Goal: Task Accomplishment & Management: Complete application form

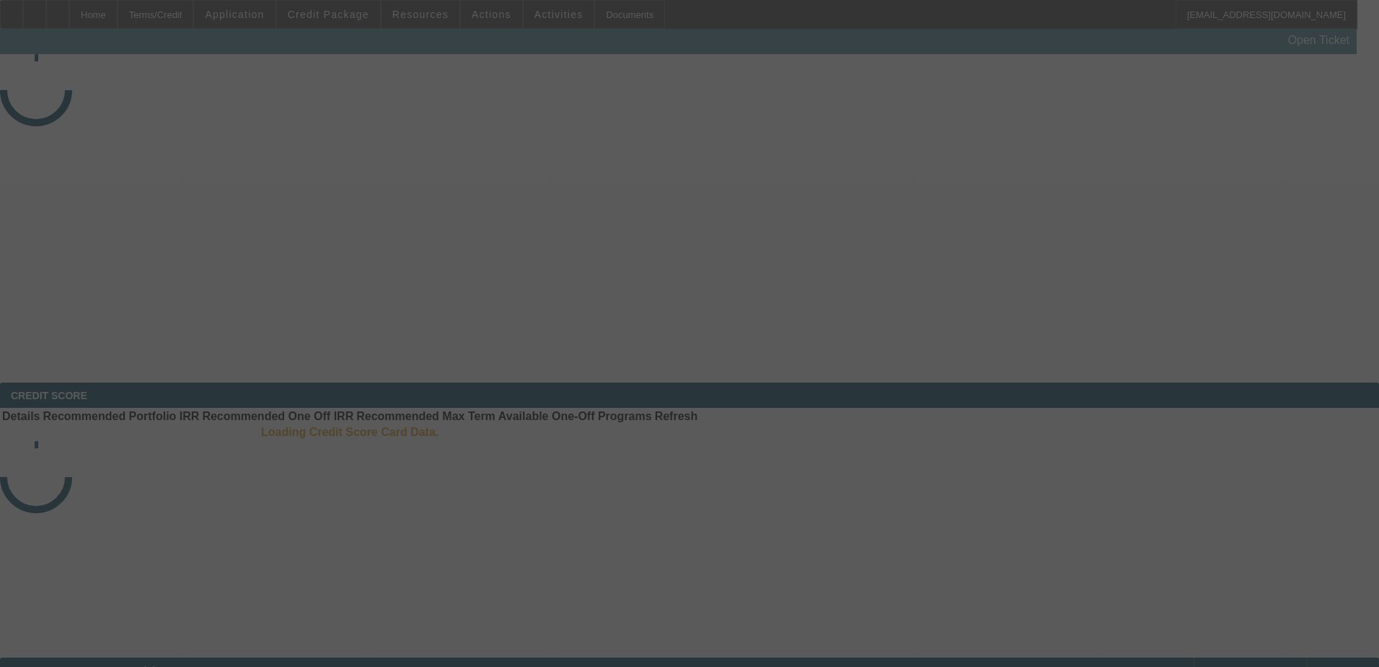
select select "4"
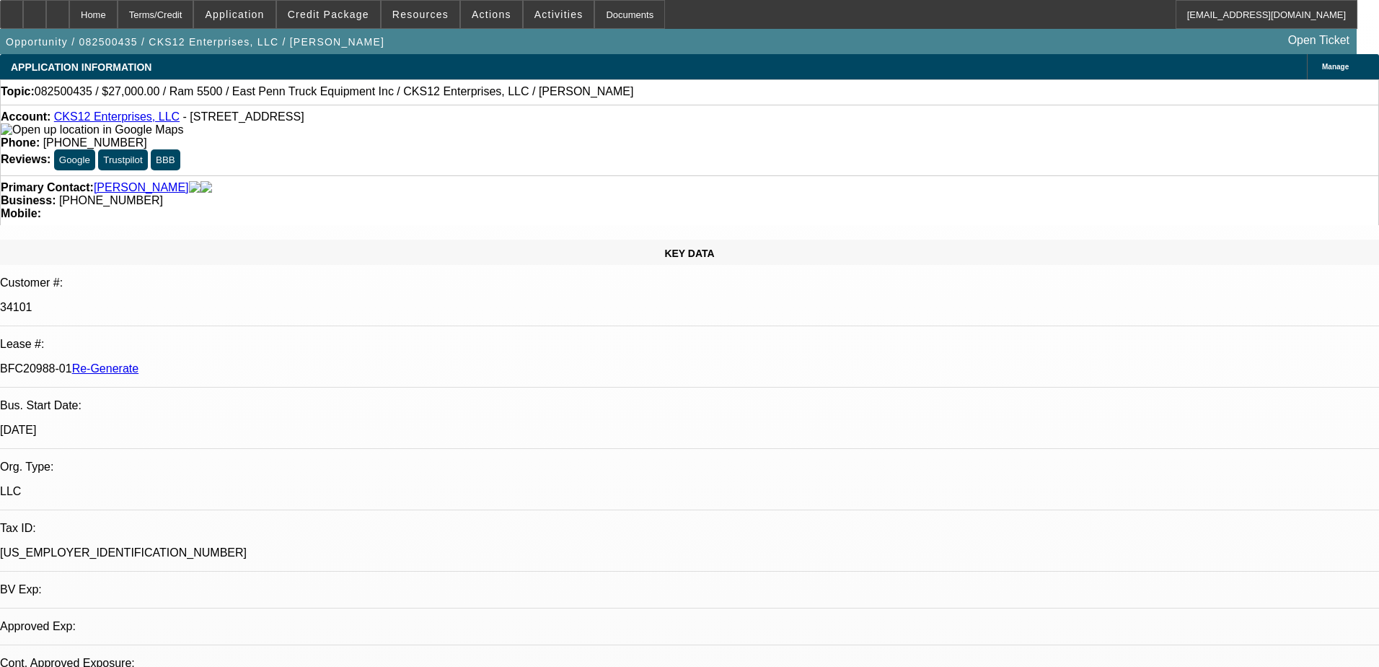
select select "0"
select select "2"
select select "0.1"
select select "4"
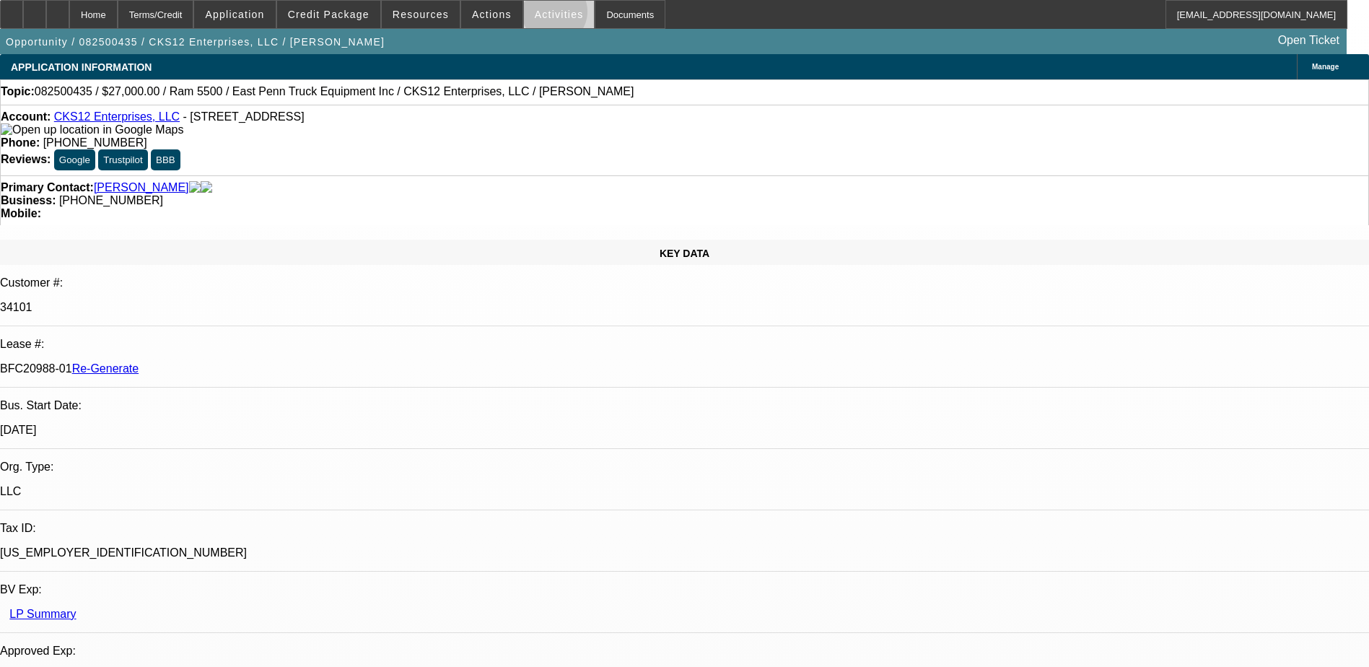
click at [540, 15] on span "Activities" at bounding box center [559, 15] width 49 height 12
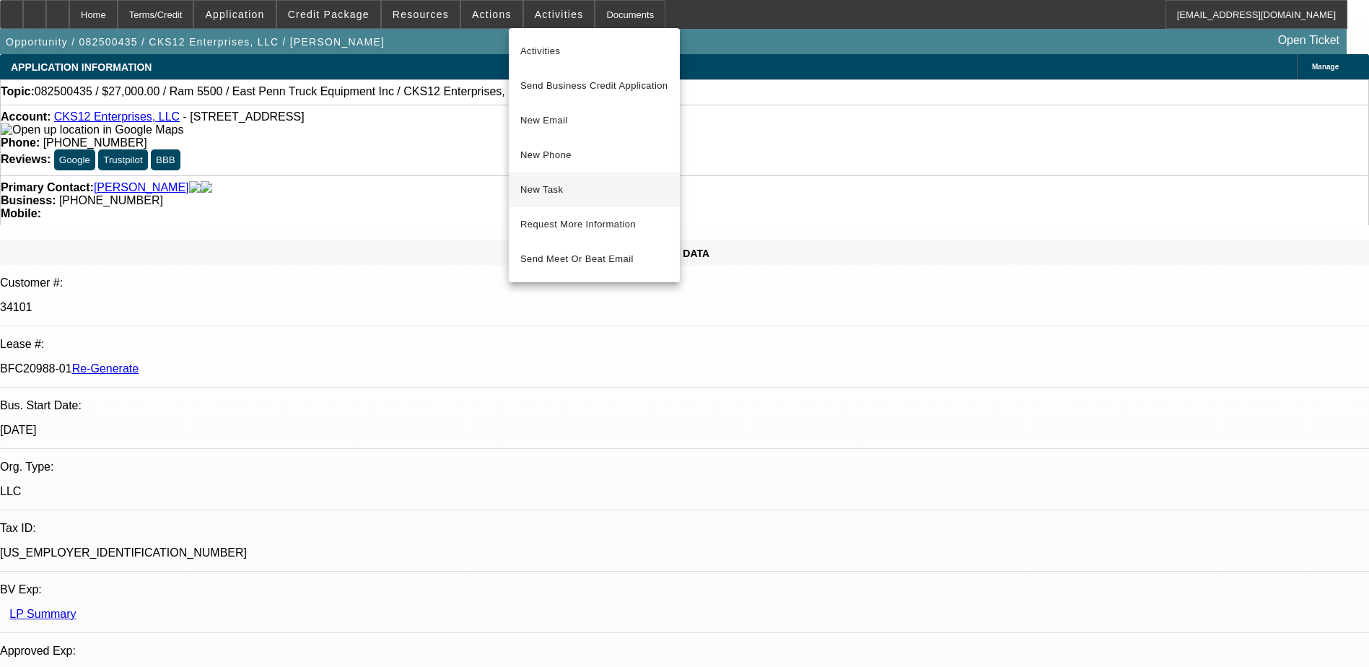
click at [566, 183] on span "New Task" at bounding box center [594, 189] width 148 height 17
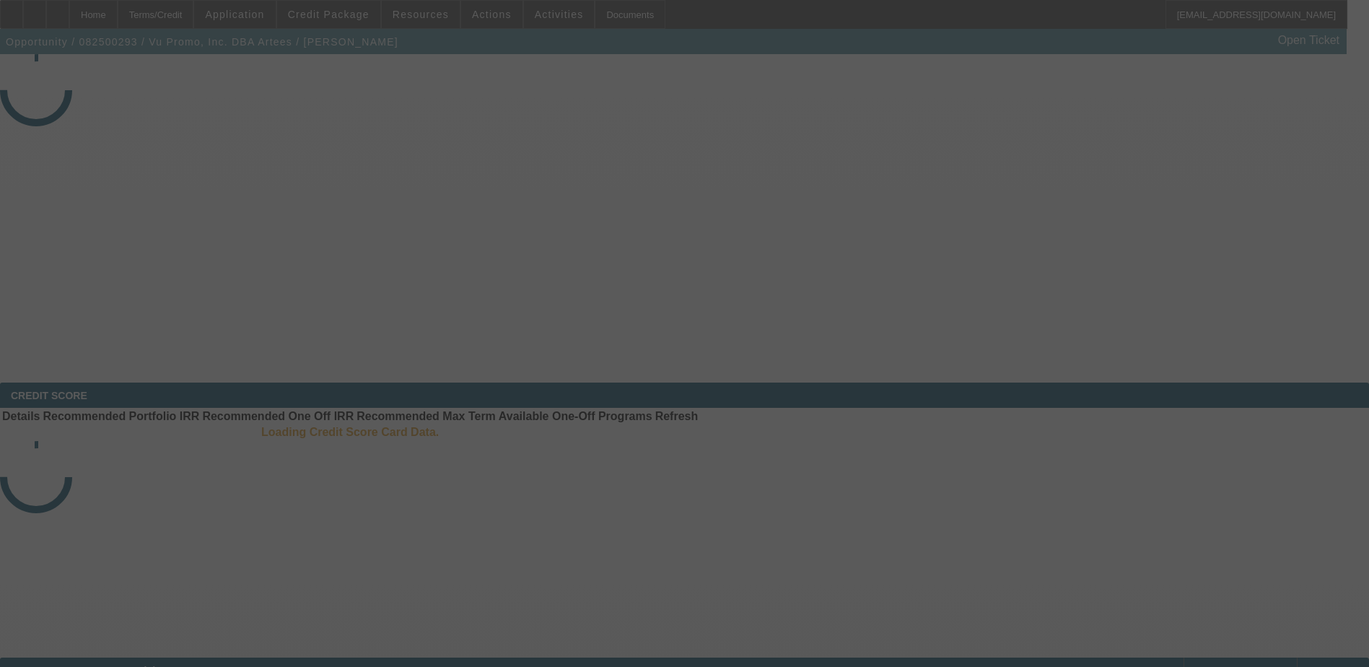
select select "4"
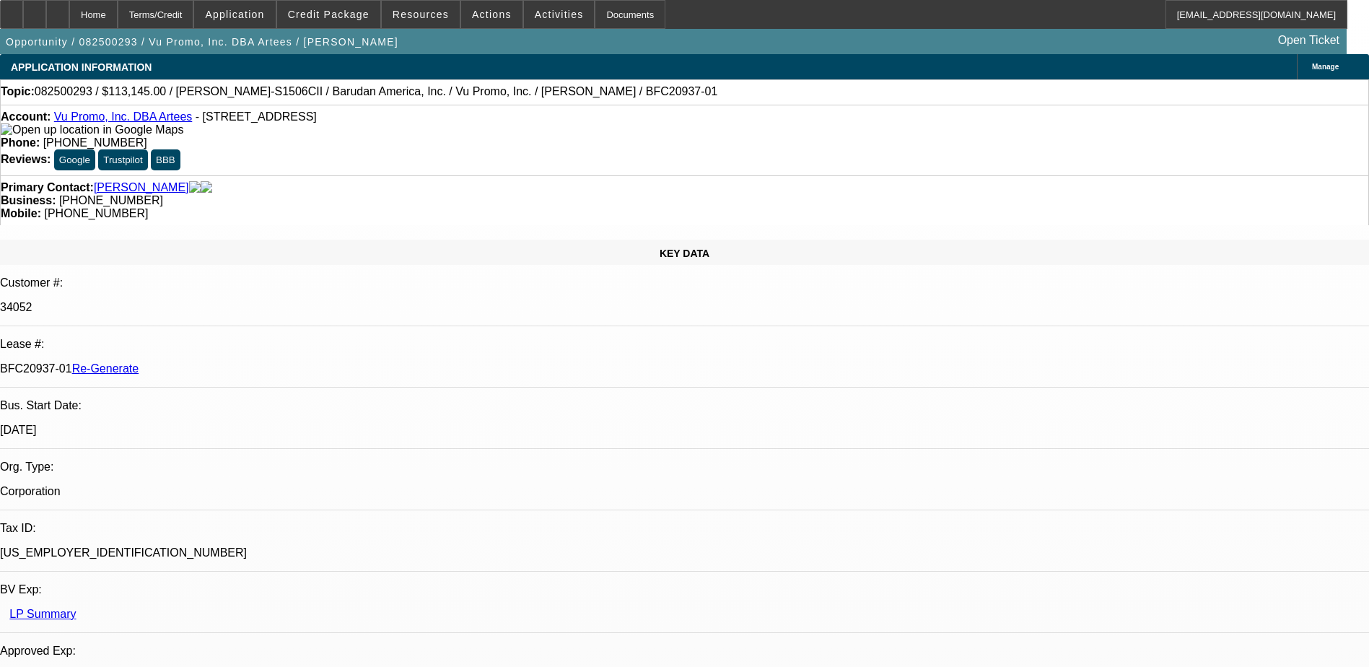
select select "0"
select select "2"
select select "0.1"
select select "1"
select select "2"
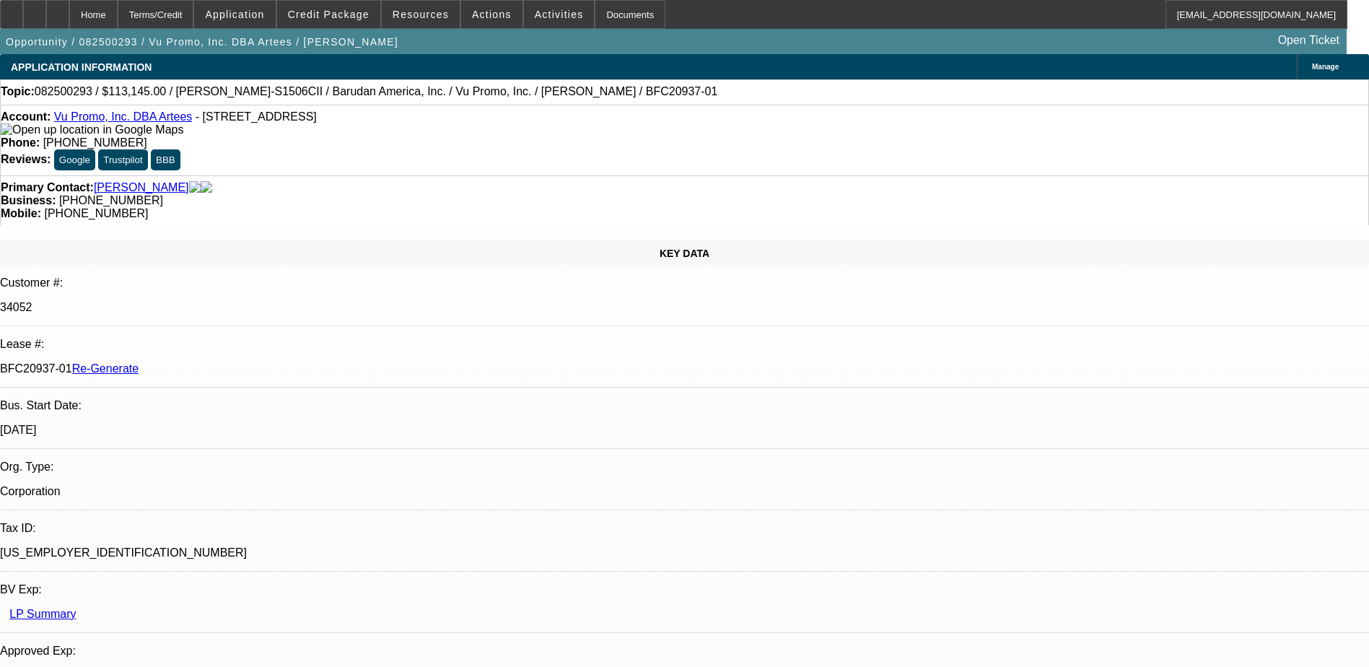
select select "4"
click at [535, 13] on span "Activities" at bounding box center [559, 15] width 49 height 12
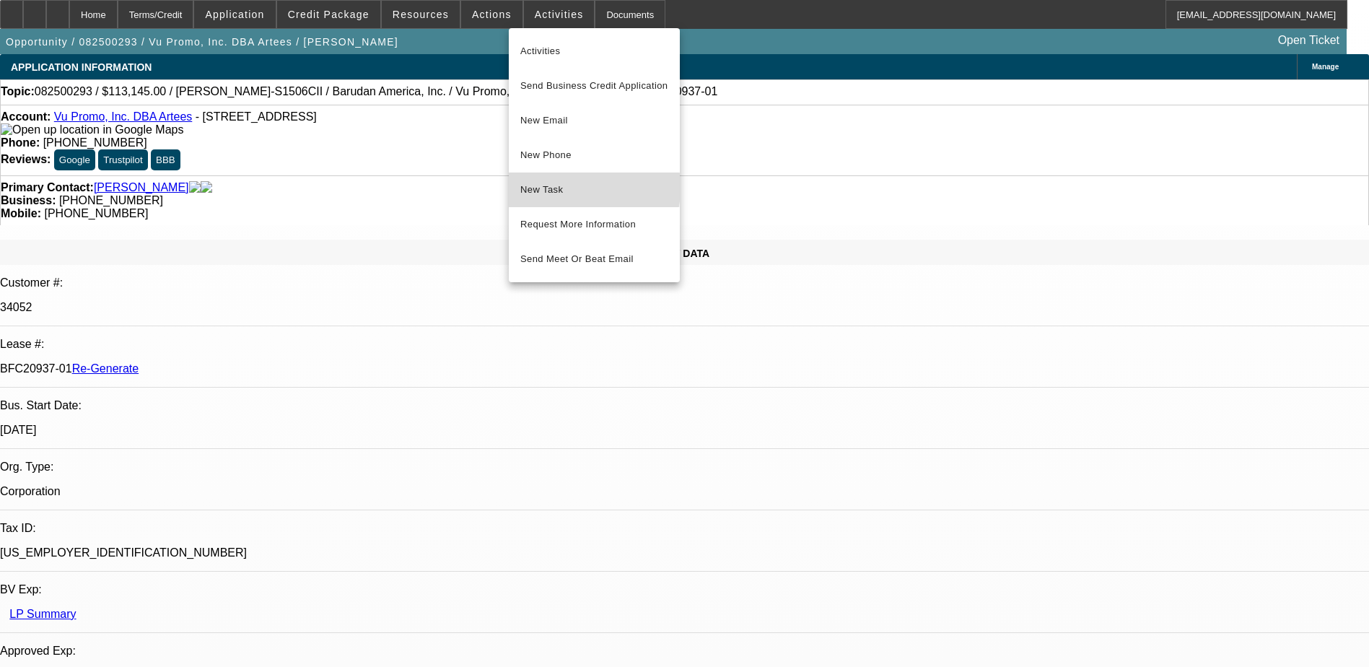
click at [555, 188] on span "New Task" at bounding box center [594, 189] width 148 height 17
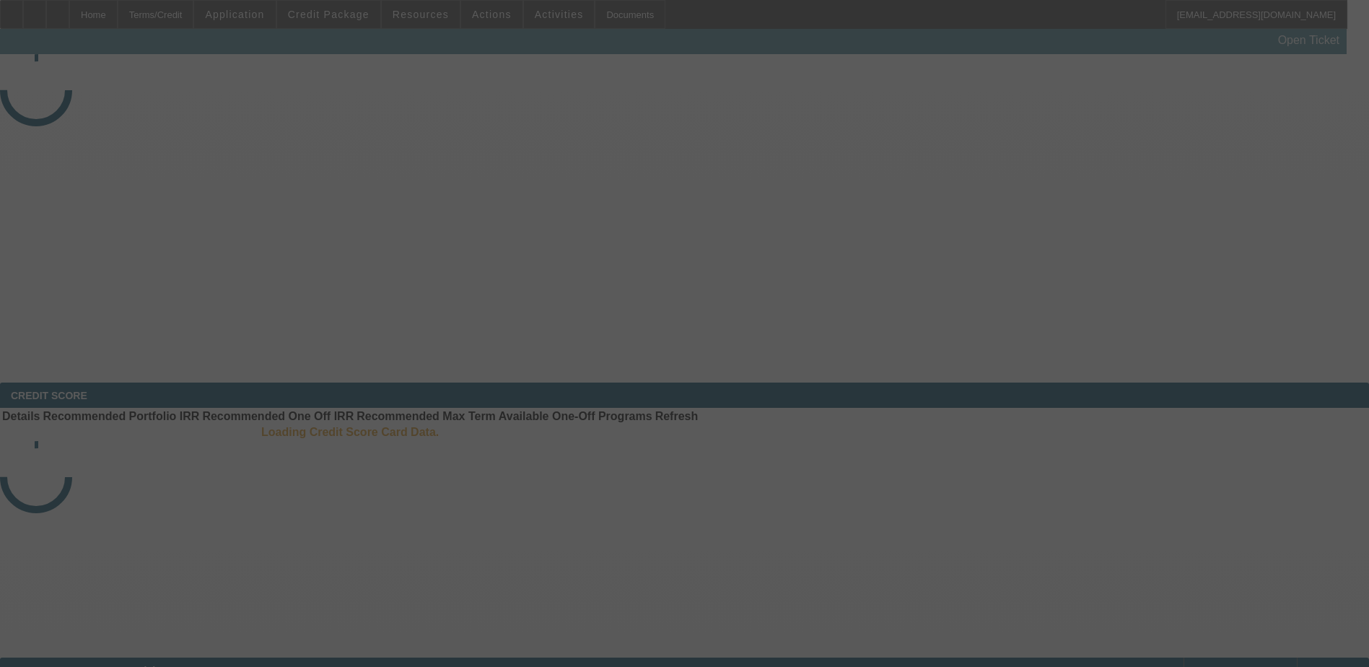
select select "3"
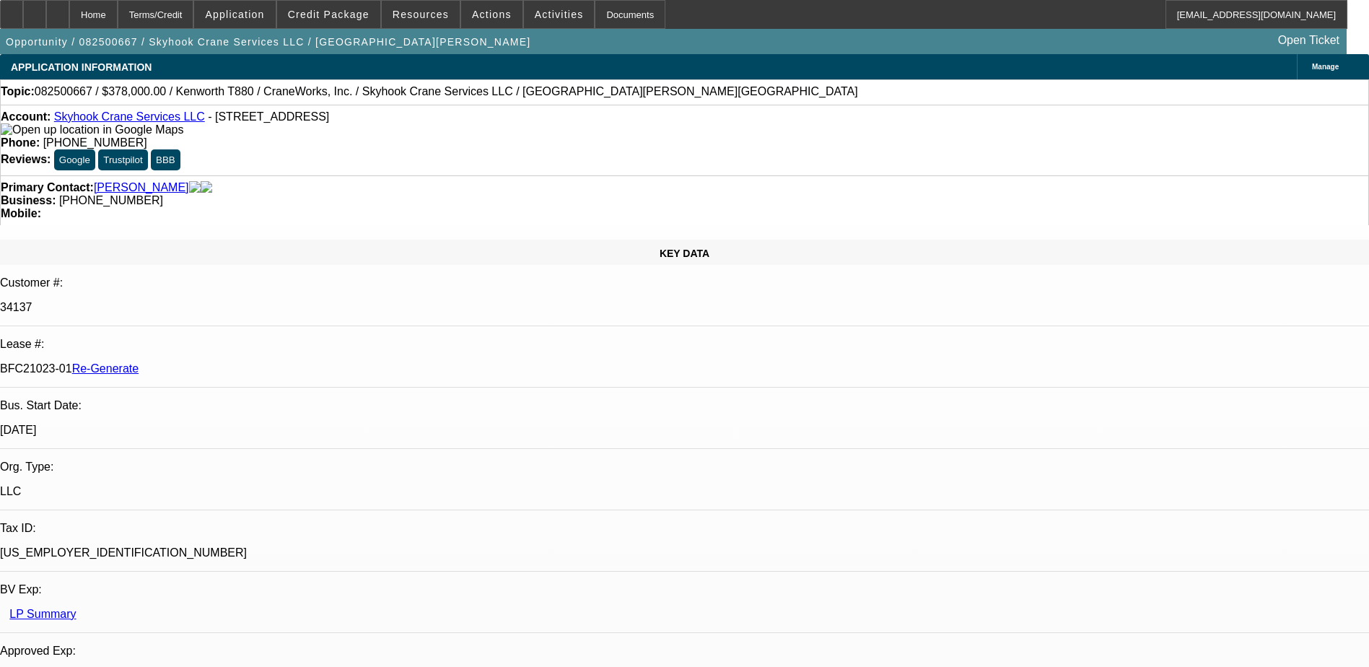
select select "0"
select select "2"
select select "0"
select select "1"
select select "2"
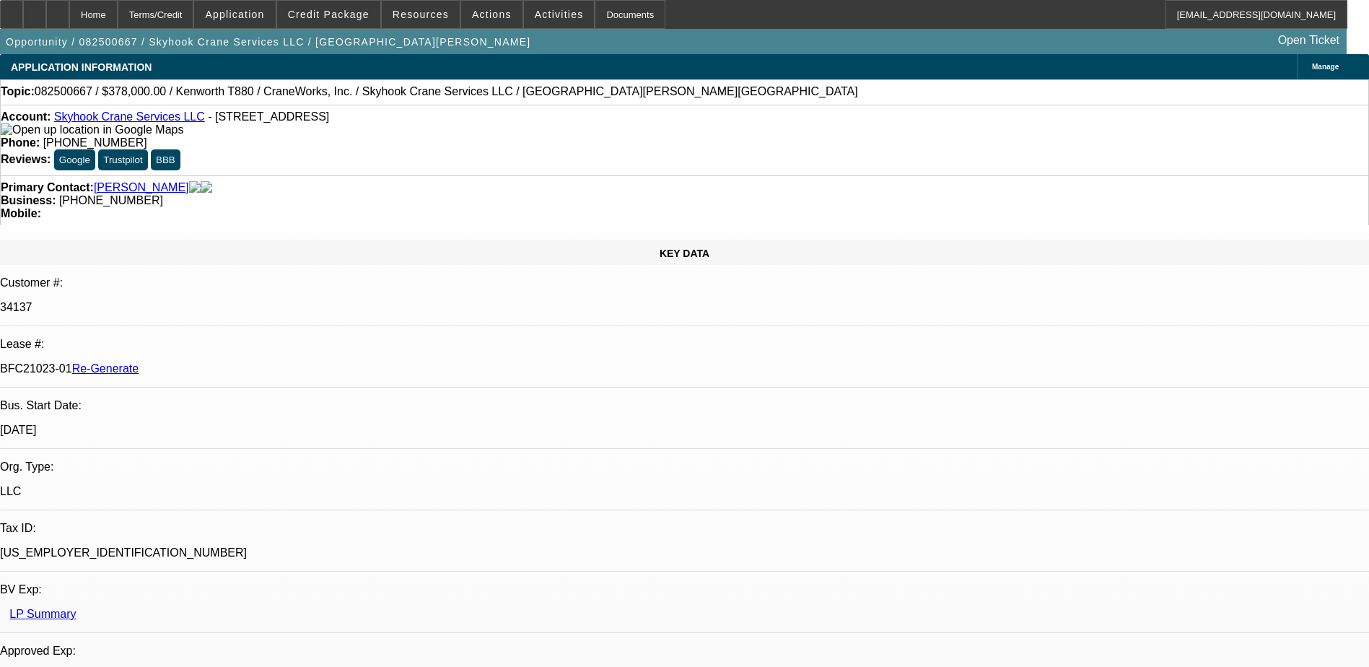
select select "6"
click at [598, 14] on div "Documents" at bounding box center [629, 14] width 71 height 29
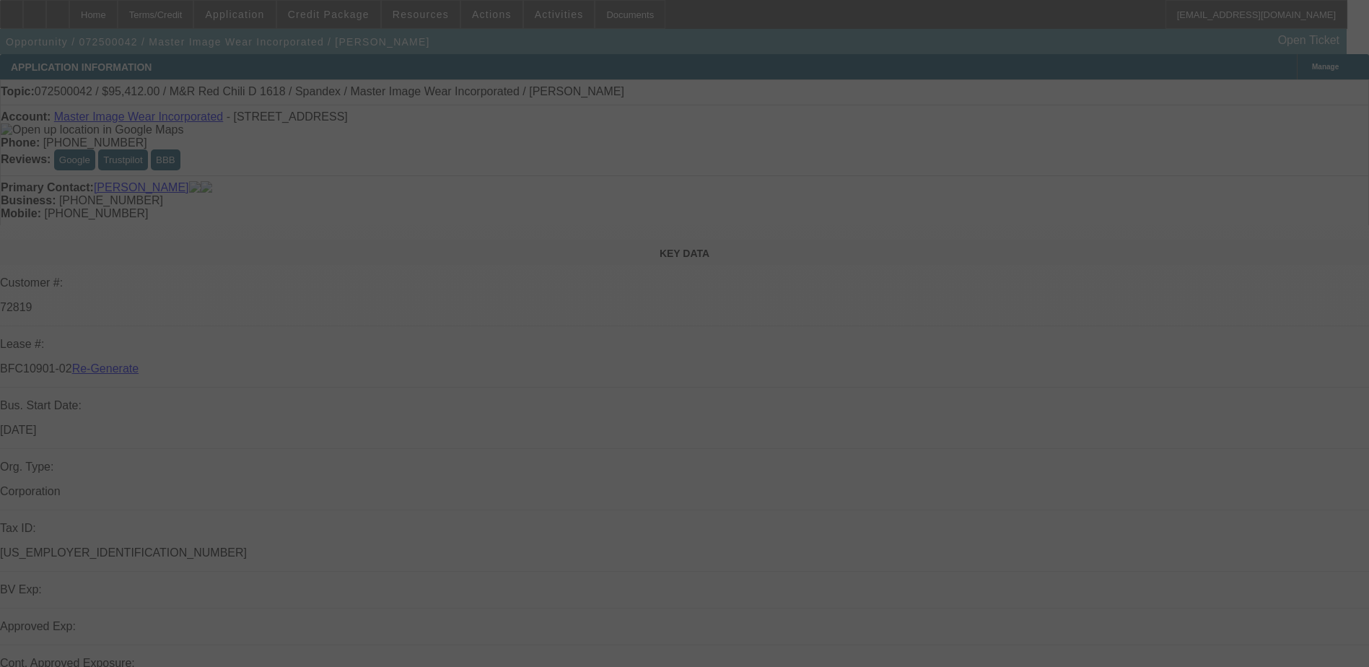
select select "3"
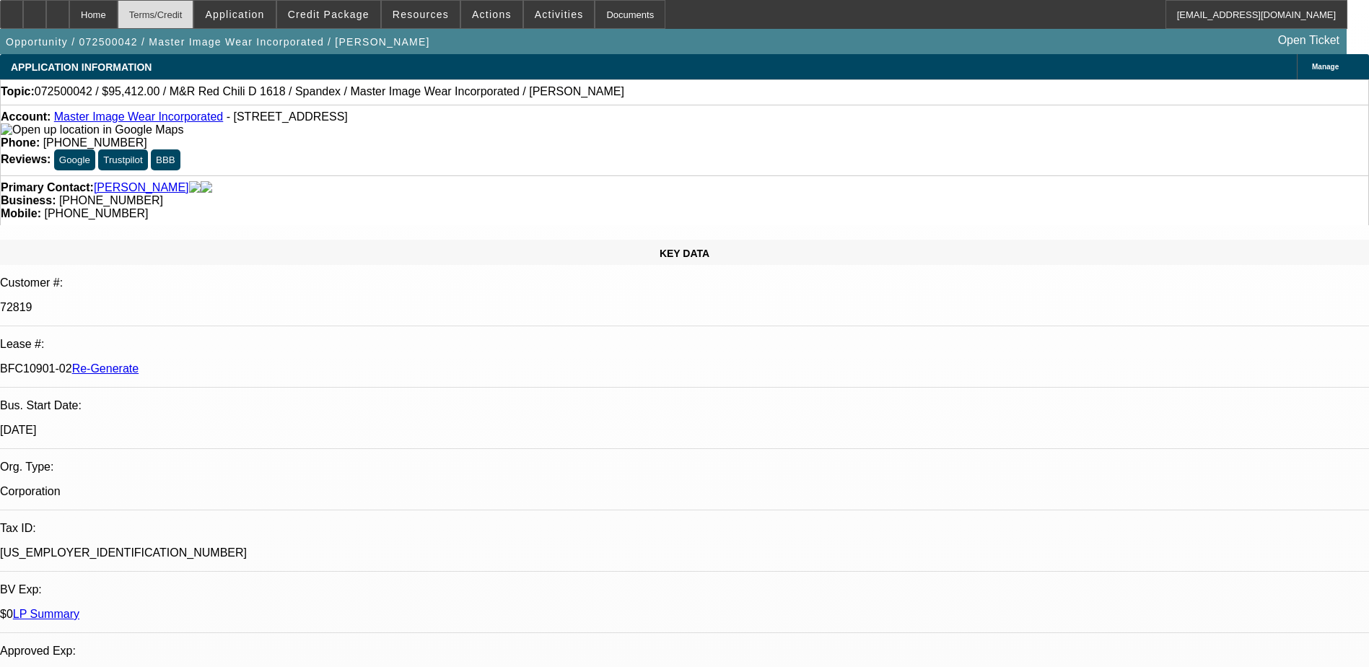
select select "0"
select select "0.1"
select select "4"
click at [193, 14] on div "Terms/Credit" at bounding box center [156, 14] width 76 height 29
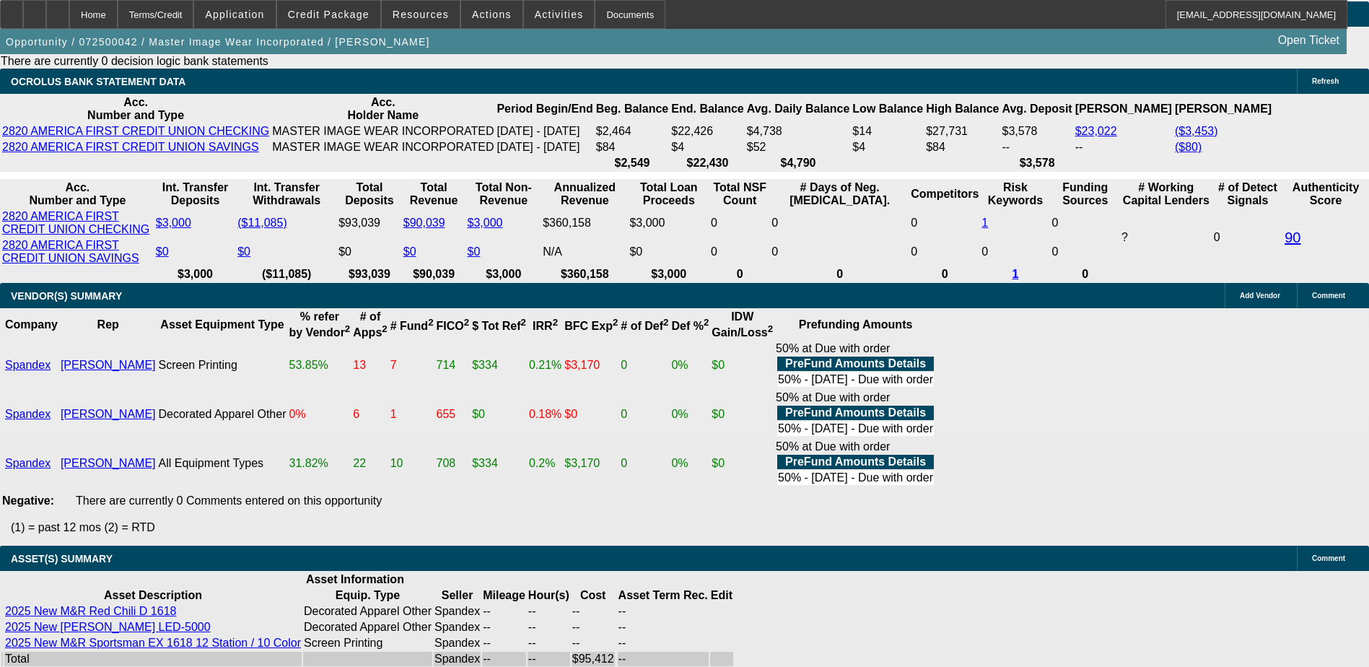
scroll to position [3175, 0]
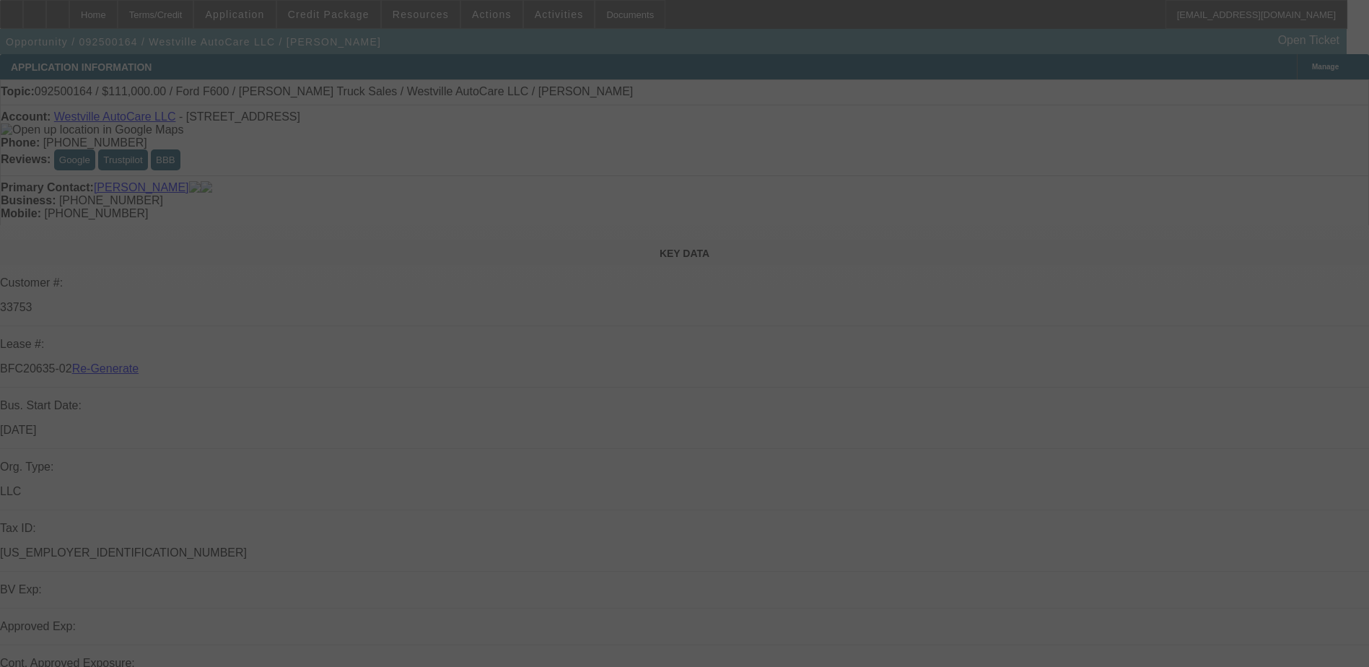
select select "3"
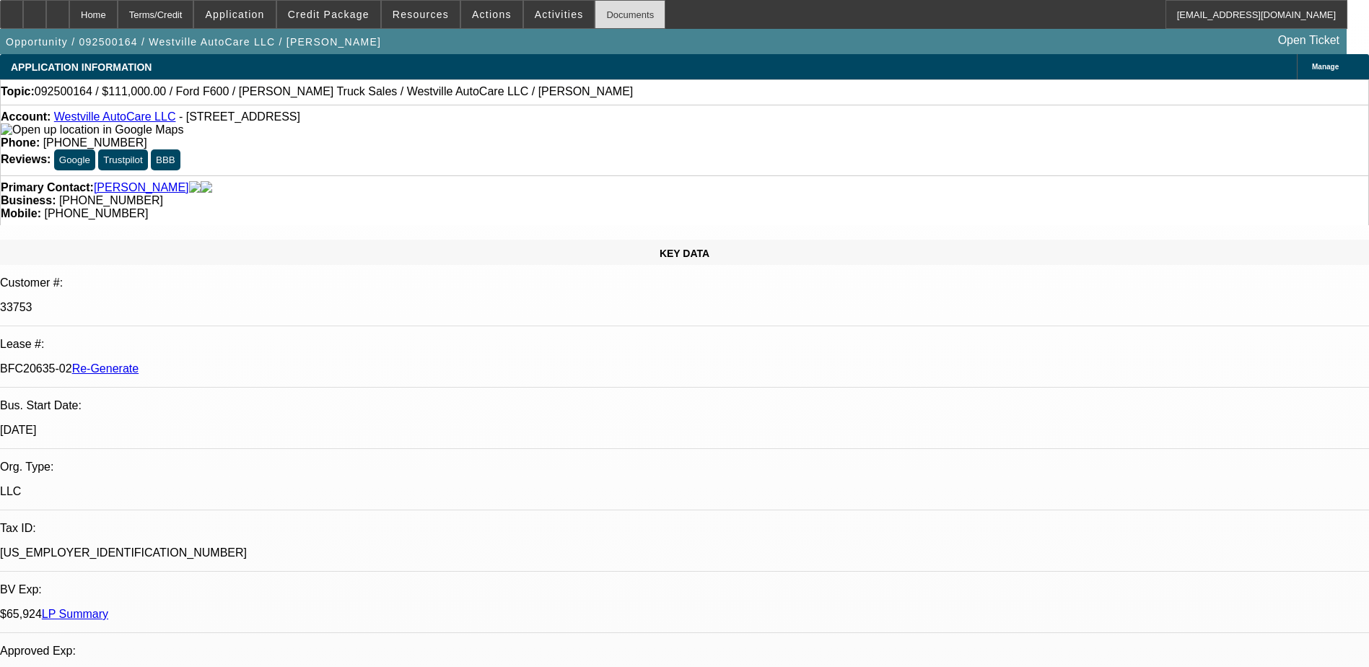
select select "0"
select select "2"
select select "0"
select select "1"
select select "2"
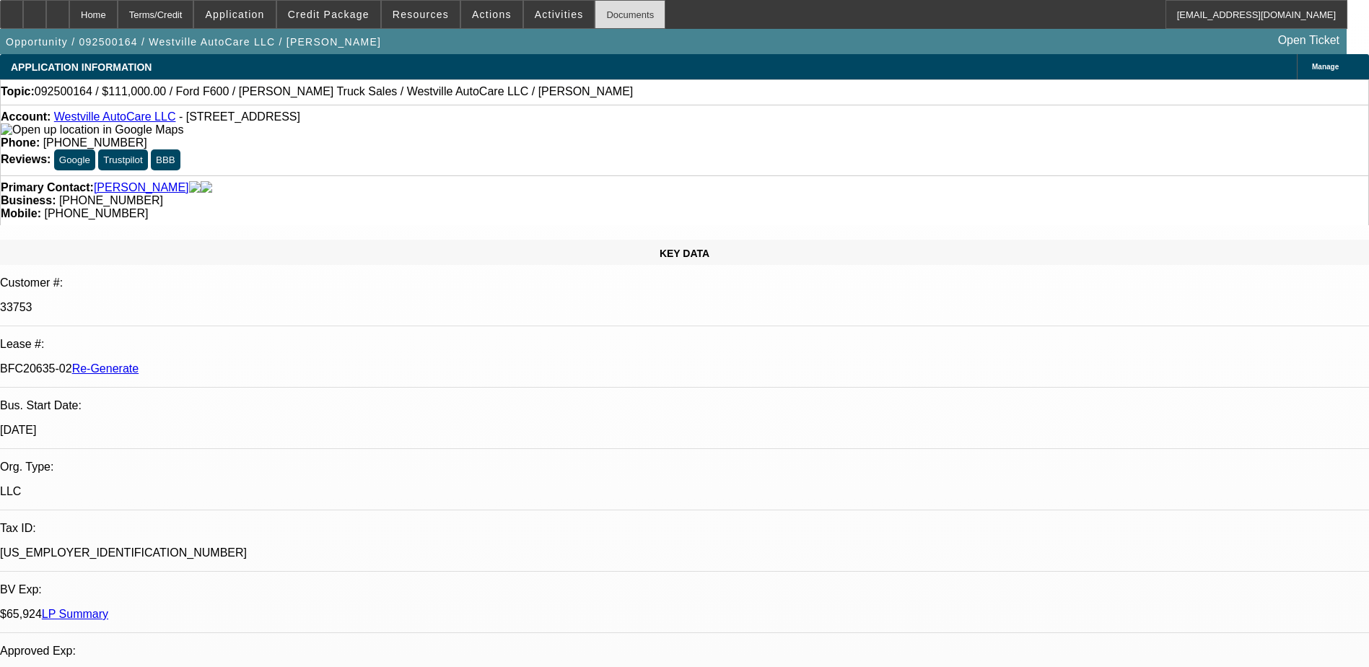
select select "6"
click at [602, 15] on div "Documents" at bounding box center [629, 14] width 71 height 29
